Goal: Find specific page/section: Find specific page/section

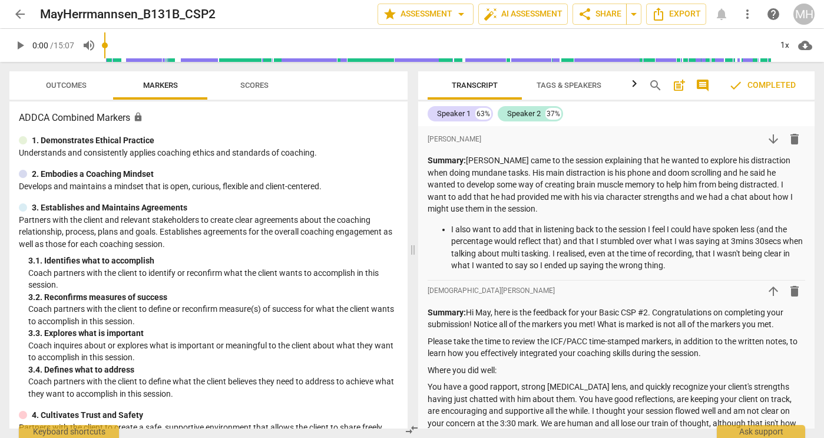
click at [20, 11] on span "arrow_back" at bounding box center [20, 14] width 14 height 14
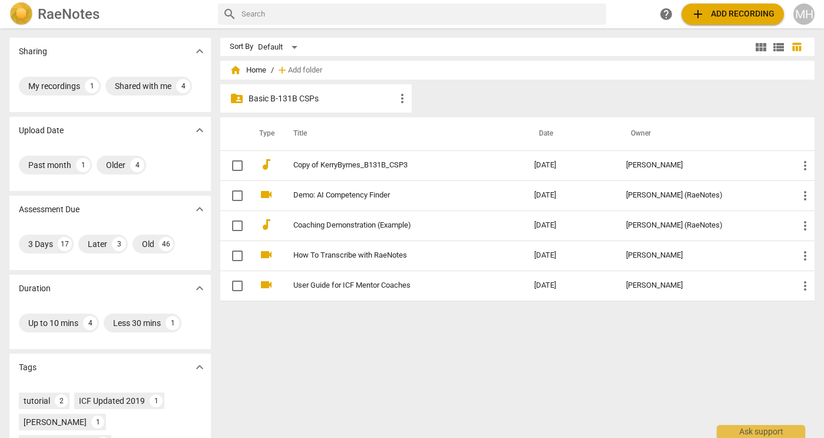
click at [297, 101] on p "Basic B-131B CSPs" at bounding box center [322, 98] width 147 height 12
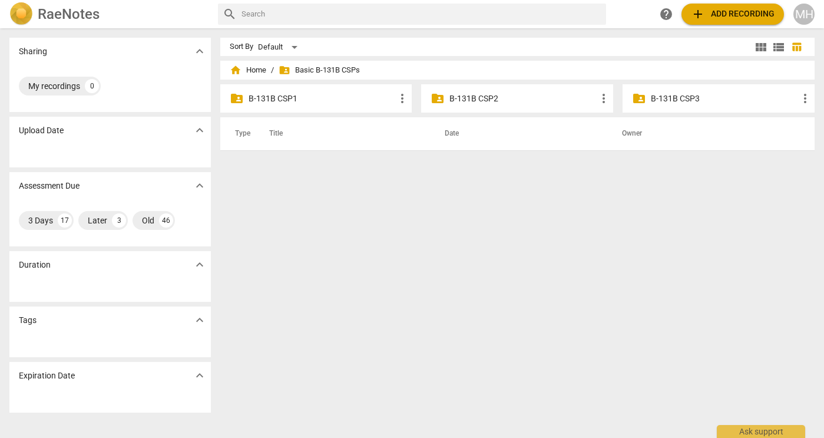
click at [692, 97] on p "B-131B CSP3" at bounding box center [724, 98] width 147 height 12
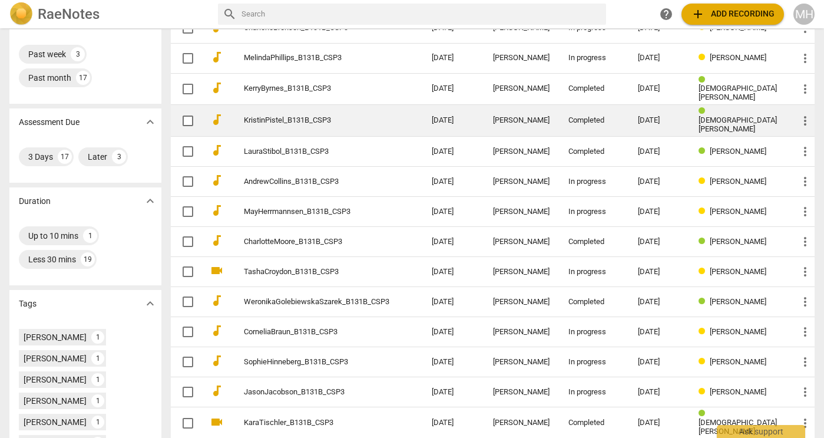
scroll to position [137, 0]
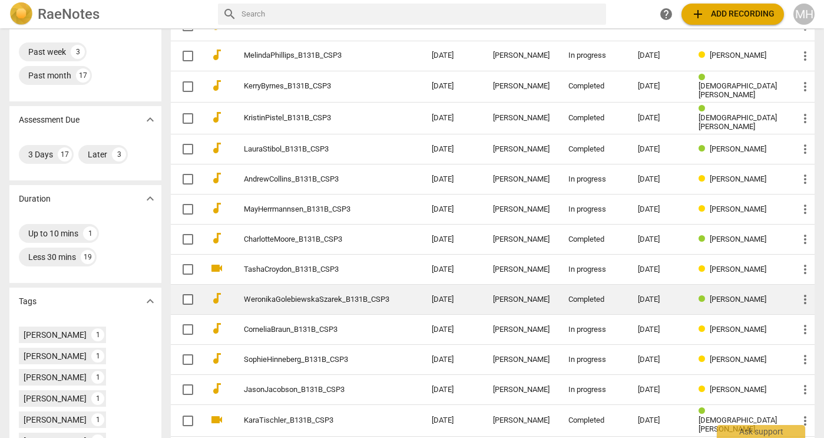
click at [299, 296] on link "WeronikaGolebiewskaSzarek_B131B_CSP3" at bounding box center [316, 299] width 145 height 9
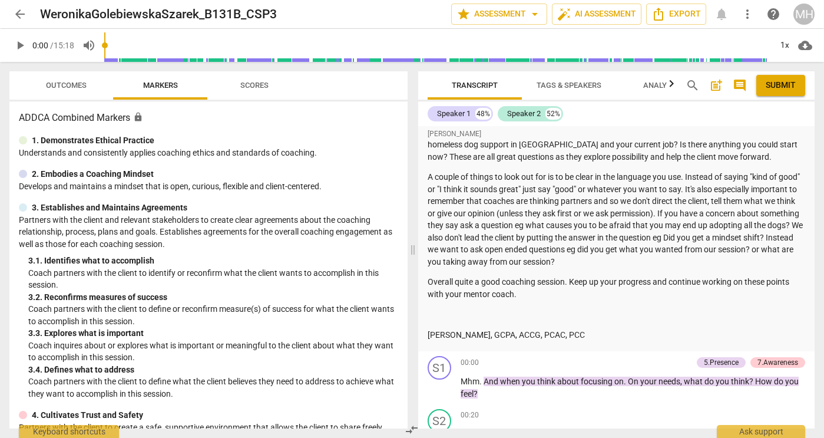
scroll to position [219, 0]
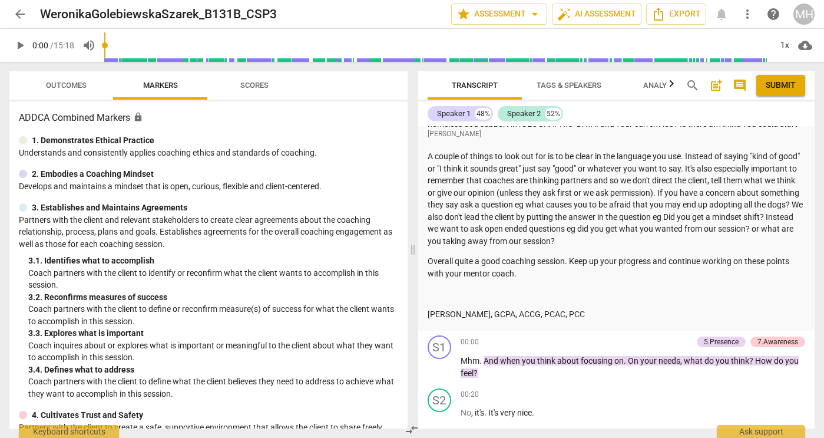
click at [15, 14] on span "arrow_back" at bounding box center [20, 14] width 14 height 14
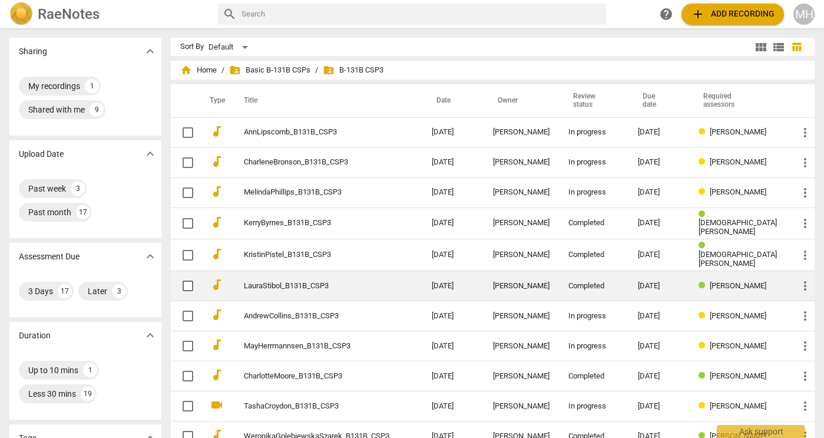
click at [307, 282] on link "LauraStibol_B131B_CSP3" at bounding box center [316, 286] width 145 height 9
